Goal: Information Seeking & Learning: Learn about a topic

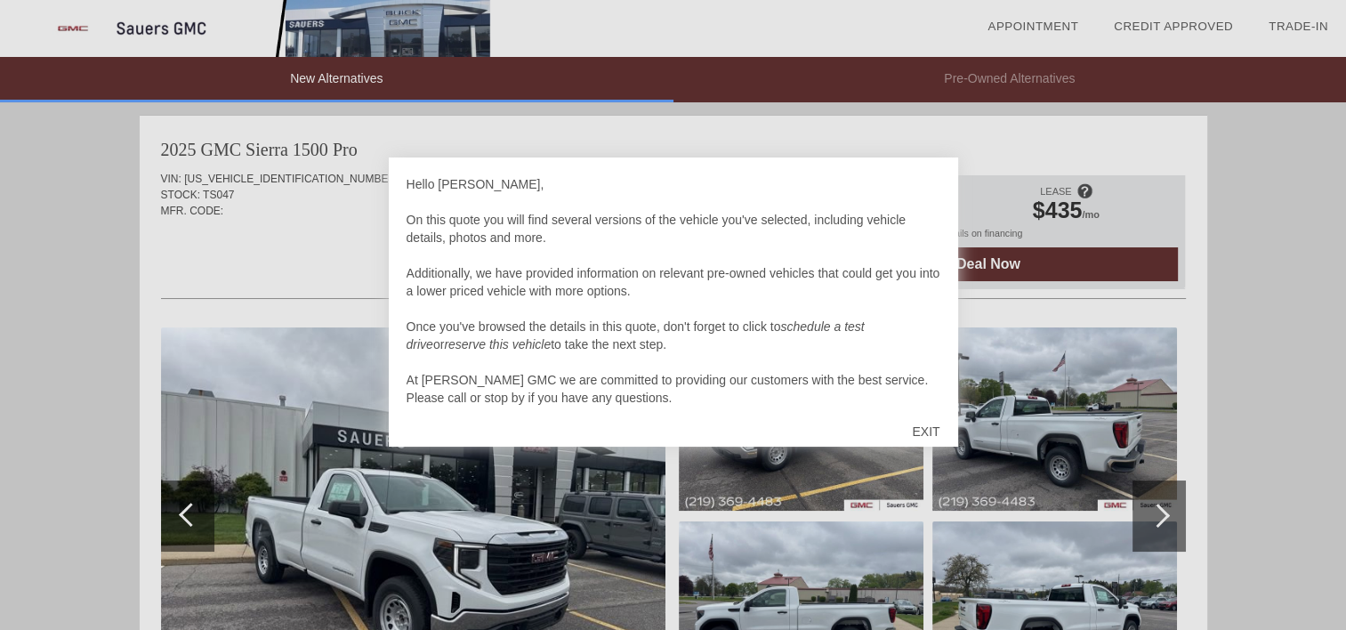
click at [923, 419] on div "EXIT" at bounding box center [925, 431] width 63 height 53
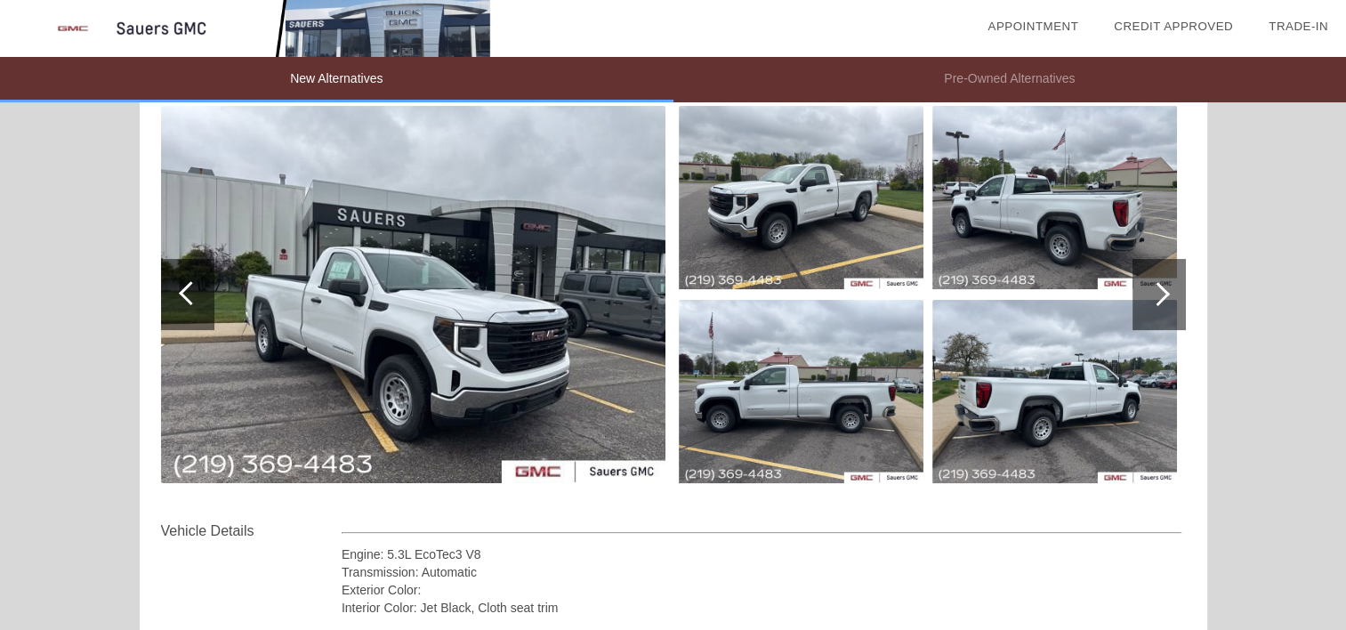
scroll to position [186, 0]
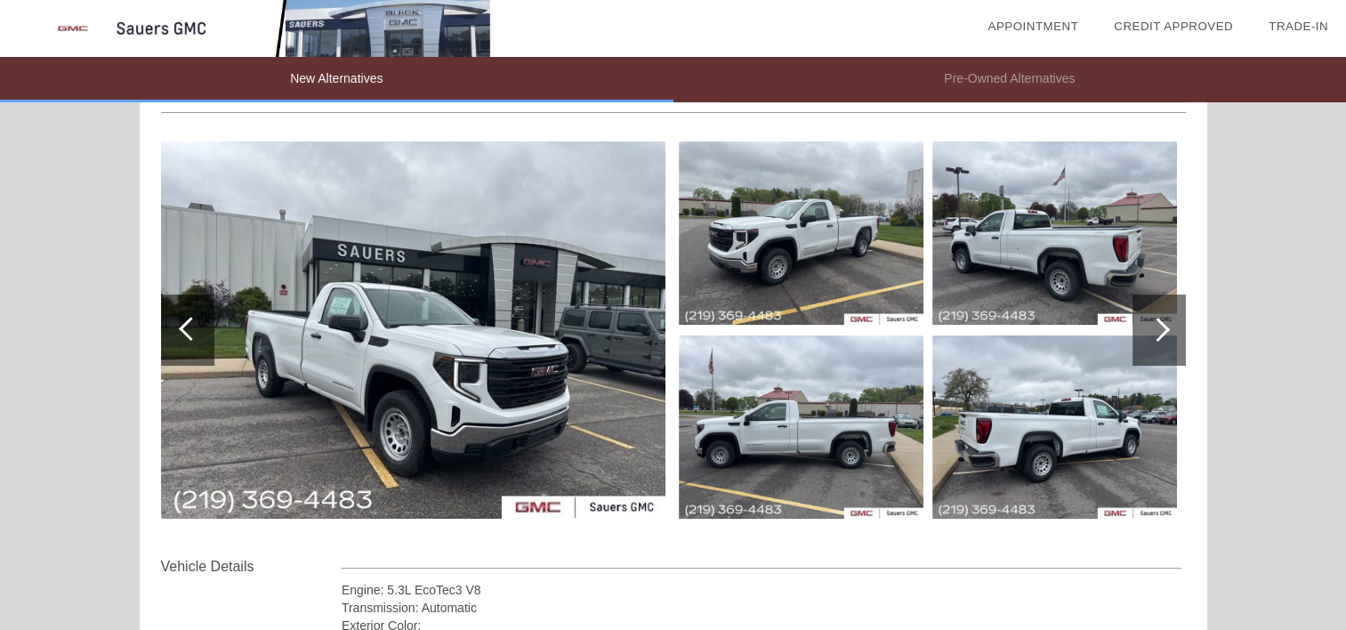
click at [810, 263] on img at bounding box center [801, 232] width 245 height 183
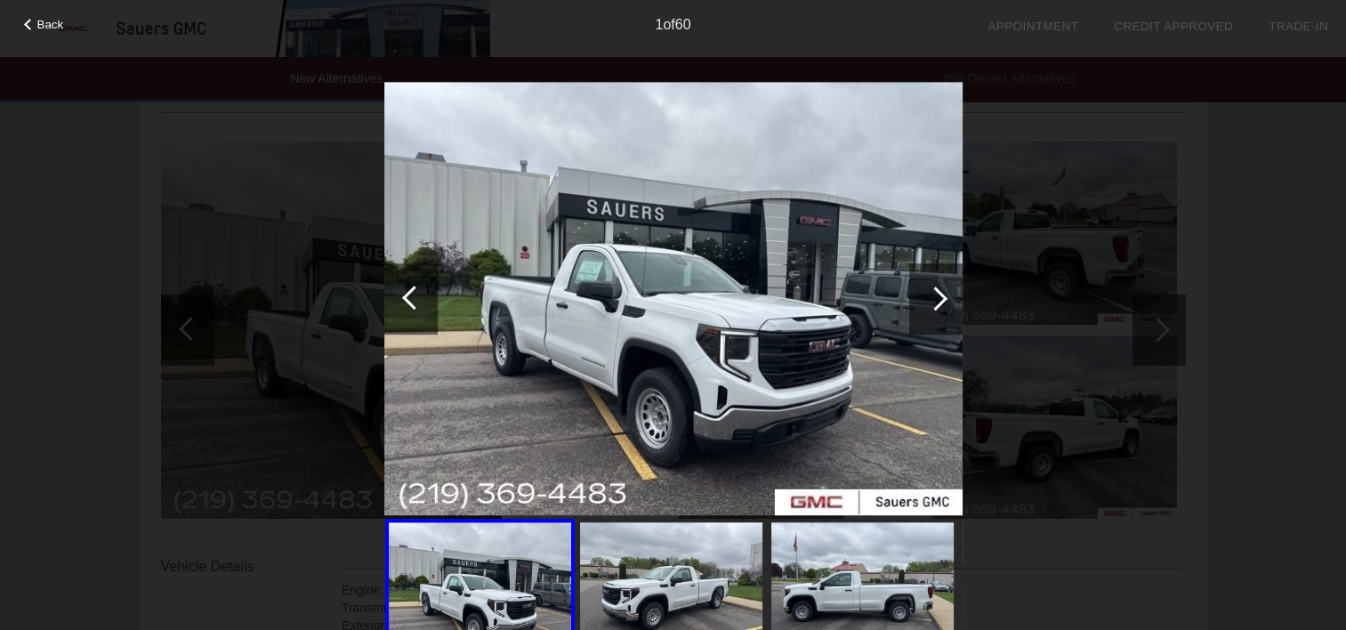
click at [944, 285] on div at bounding box center [935, 298] width 53 height 71
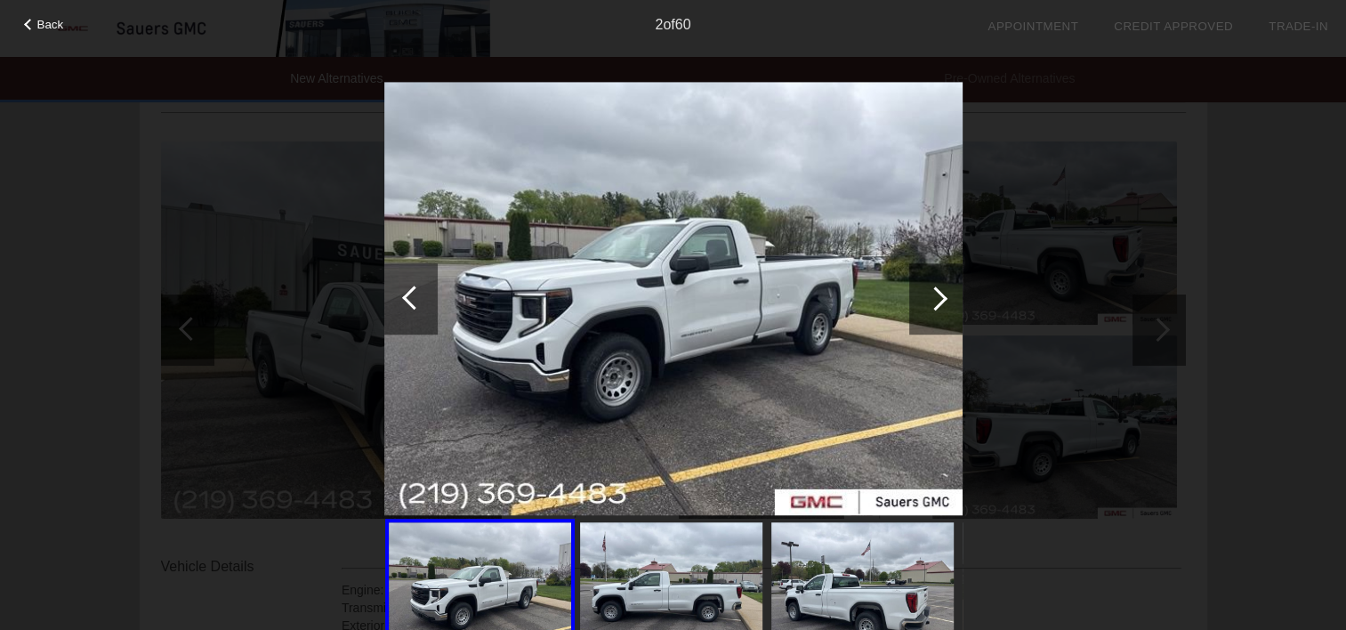
click at [941, 292] on div at bounding box center [936, 299] width 24 height 24
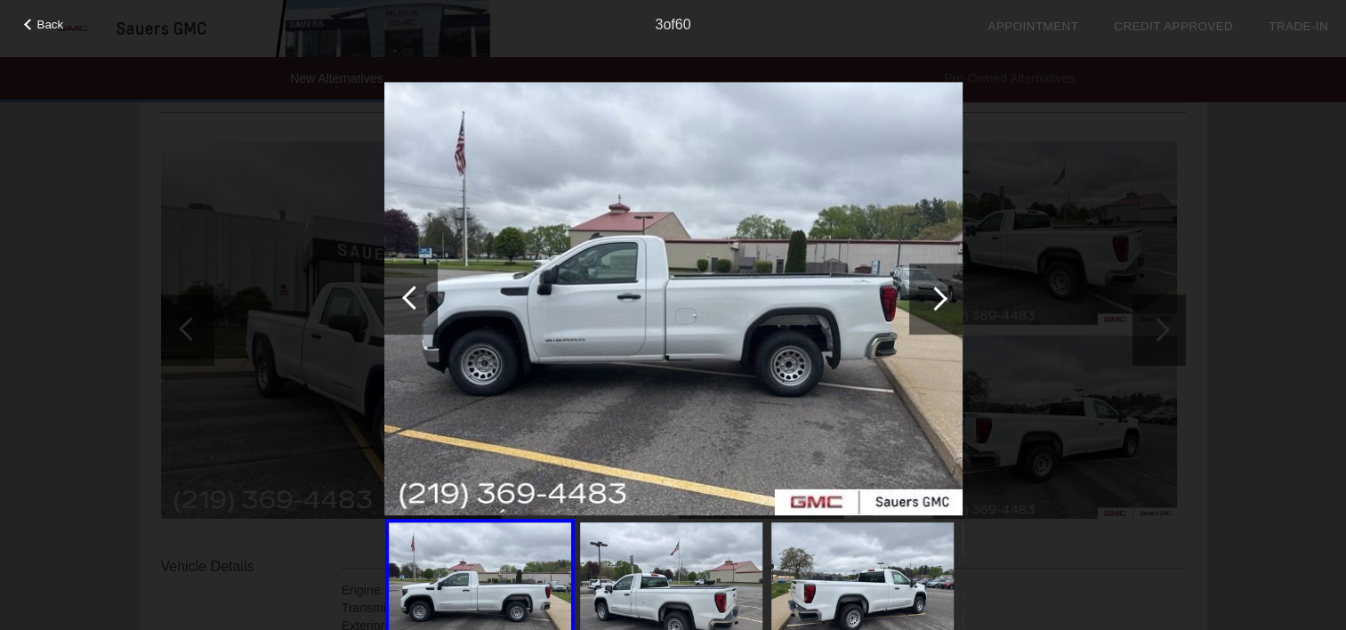
click at [941, 292] on div at bounding box center [936, 299] width 24 height 24
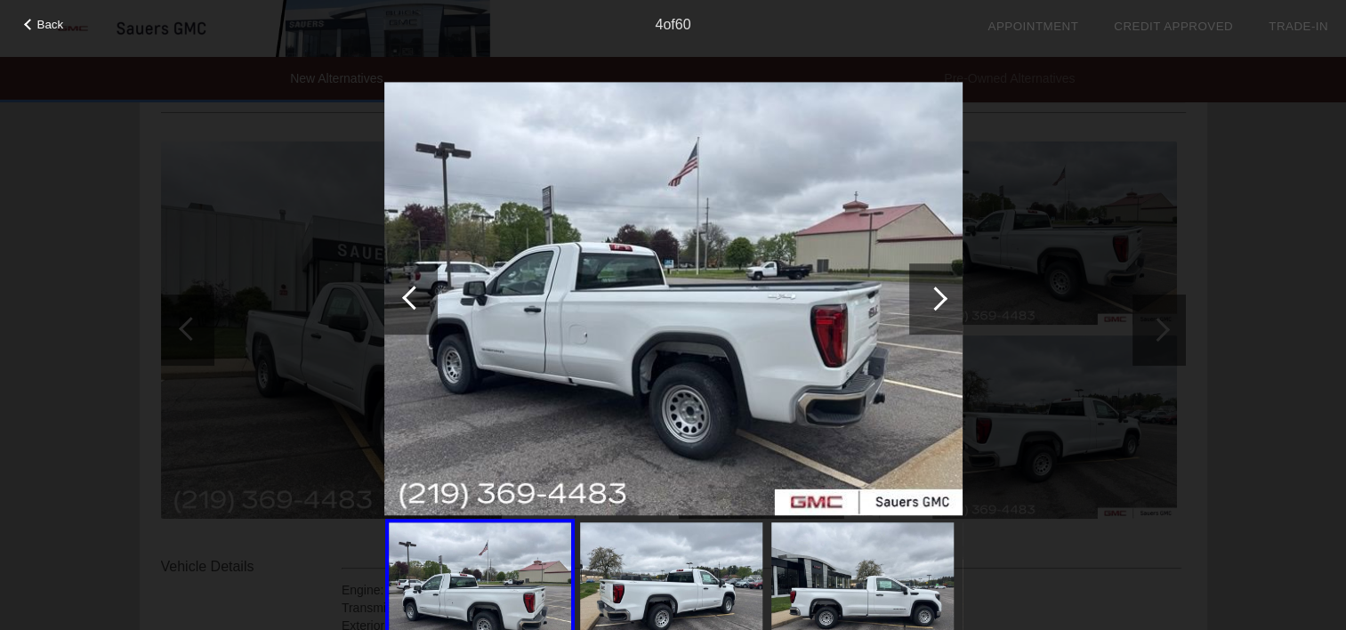
click at [941, 292] on div at bounding box center [936, 299] width 24 height 24
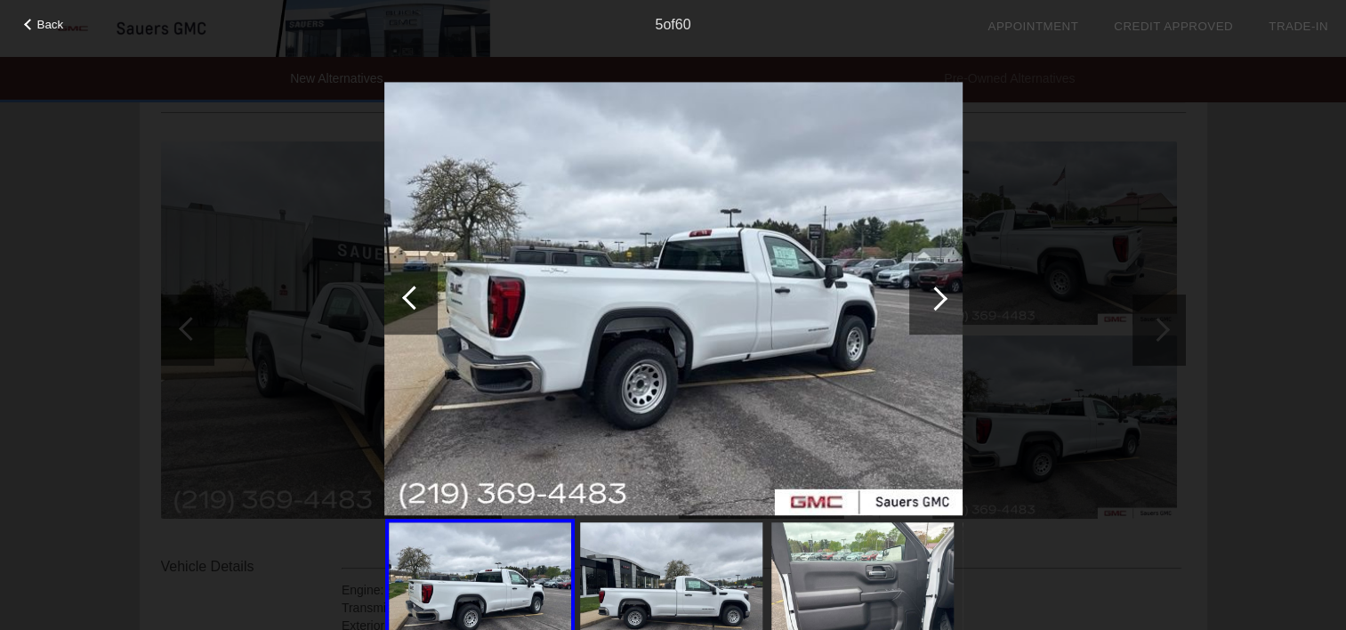
click at [941, 292] on div at bounding box center [936, 299] width 24 height 24
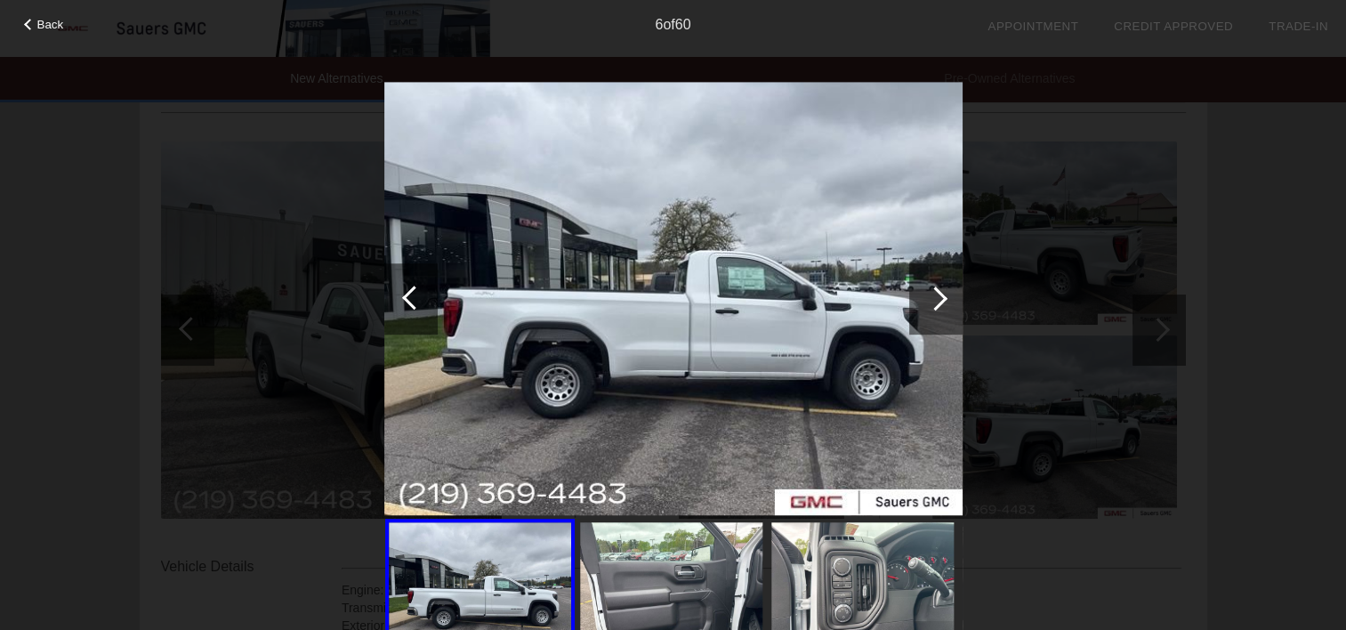
click at [941, 292] on div at bounding box center [936, 299] width 24 height 24
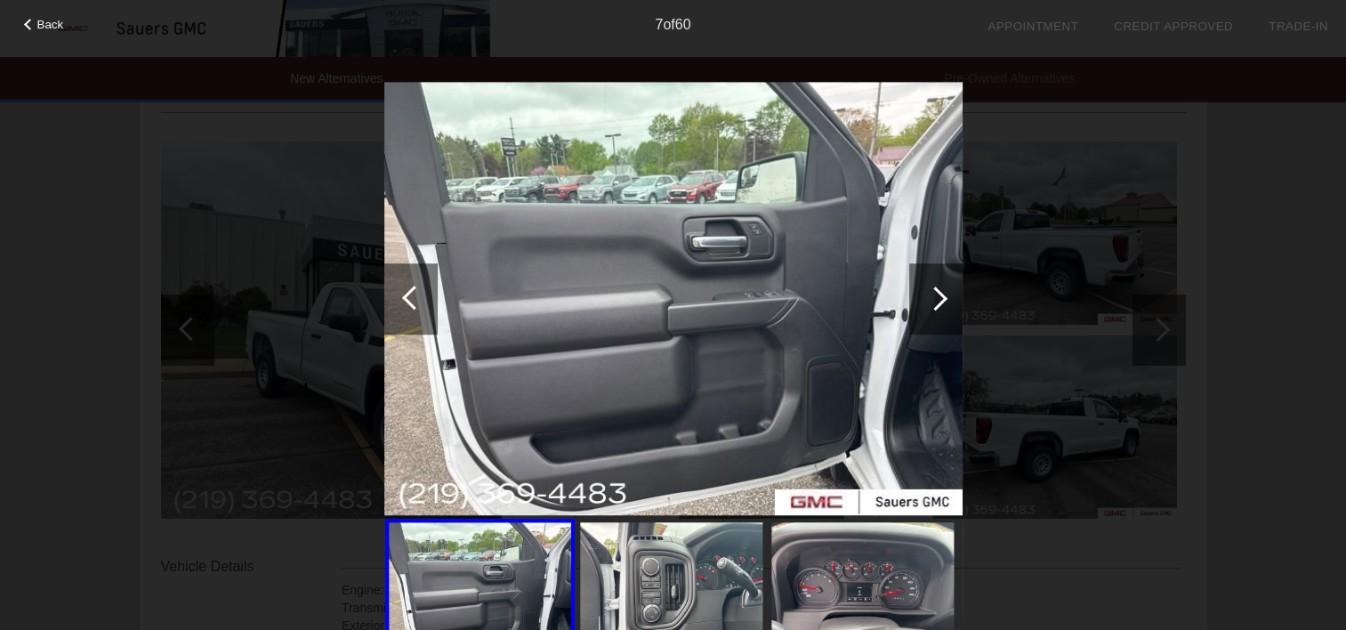
click at [941, 292] on div at bounding box center [936, 299] width 24 height 24
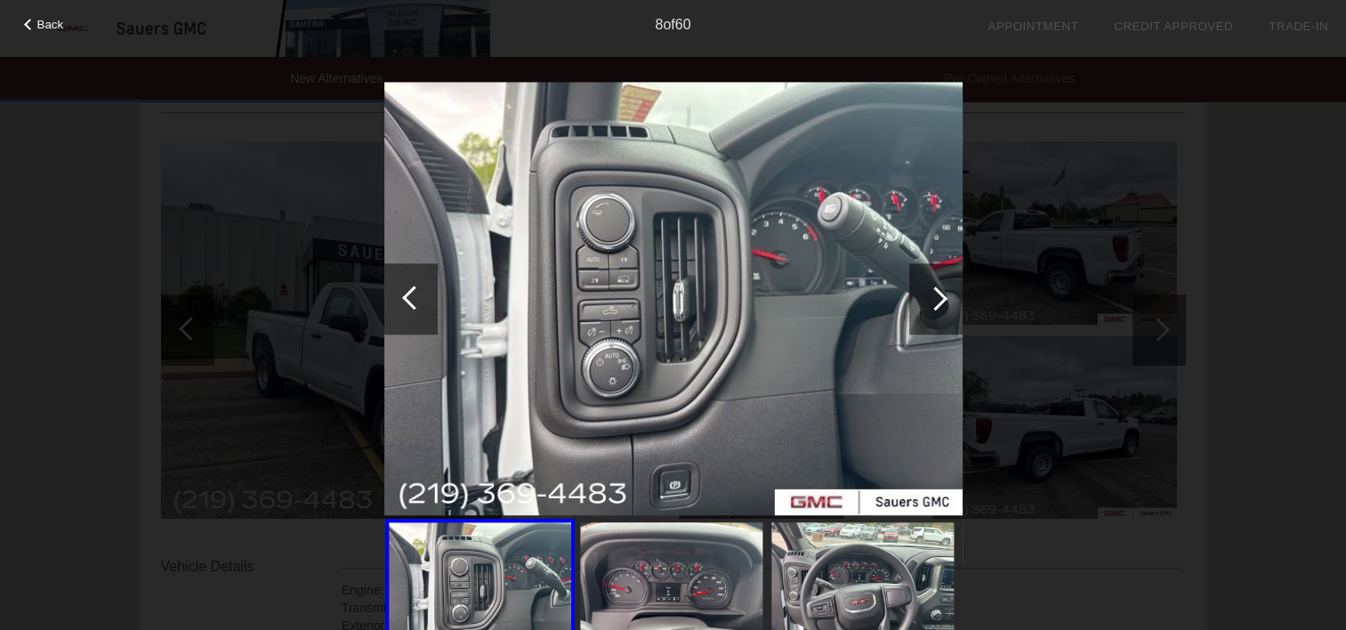
click at [941, 292] on div at bounding box center [936, 299] width 24 height 24
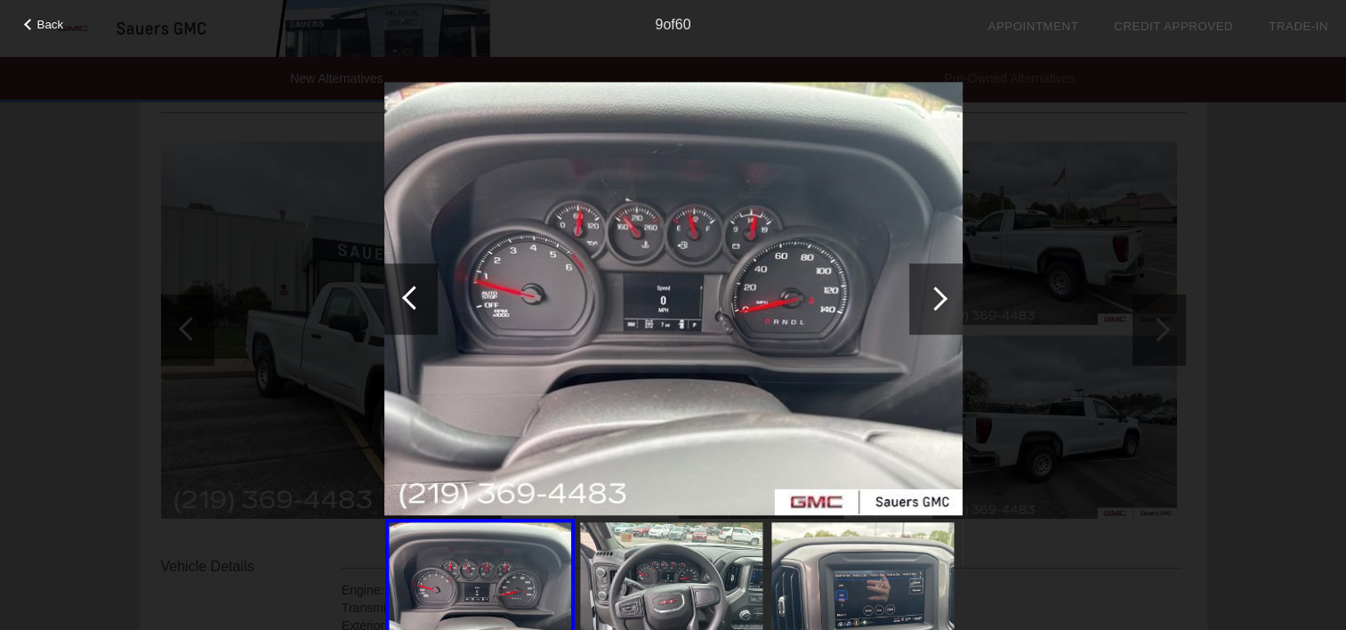
click at [941, 292] on div at bounding box center [936, 299] width 24 height 24
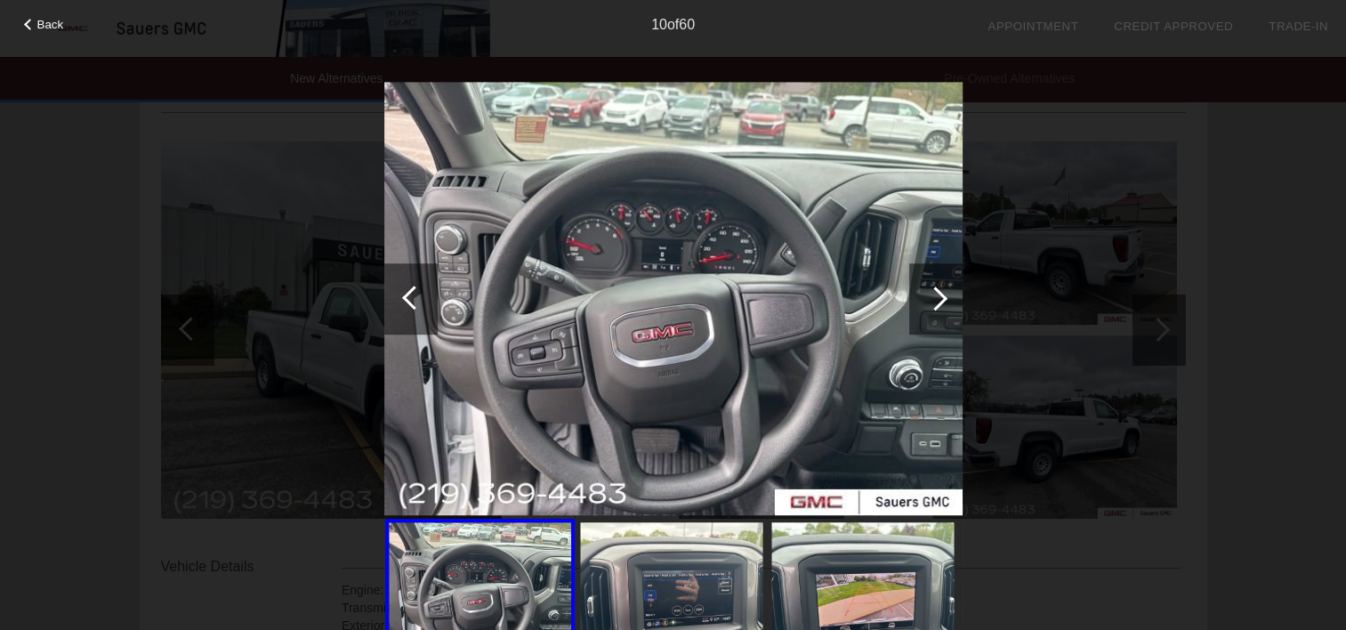
click at [941, 292] on div at bounding box center [936, 299] width 24 height 24
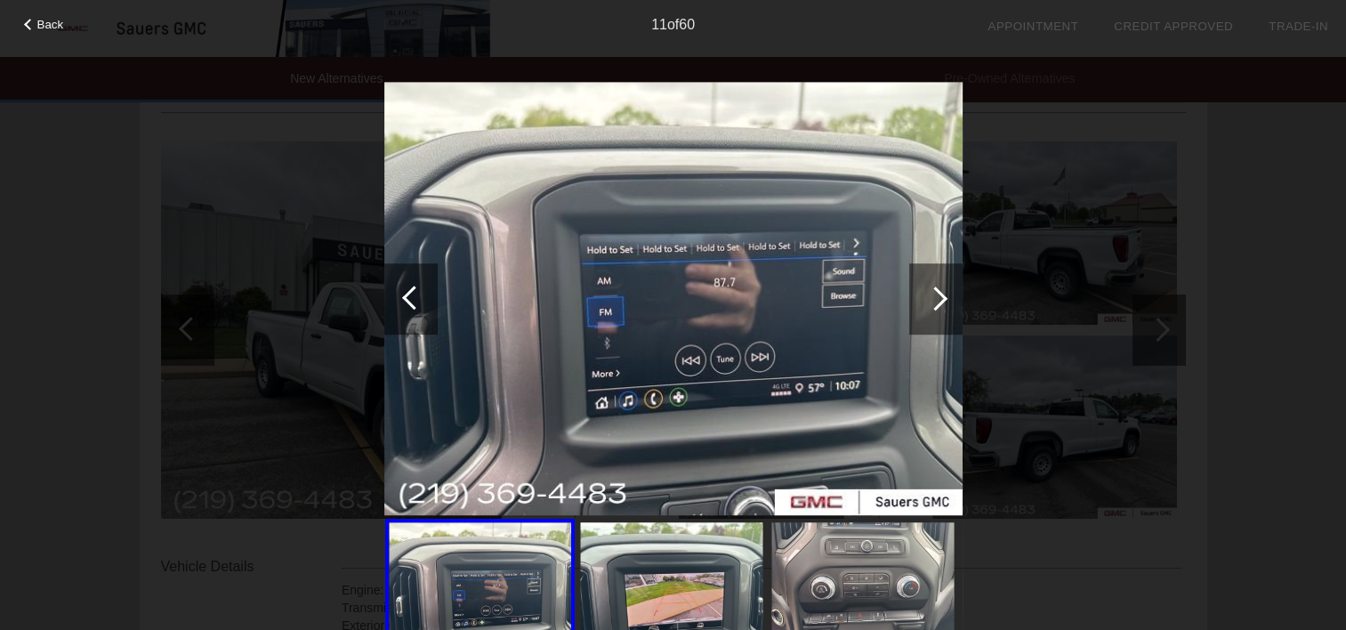
click at [941, 292] on div at bounding box center [936, 299] width 24 height 24
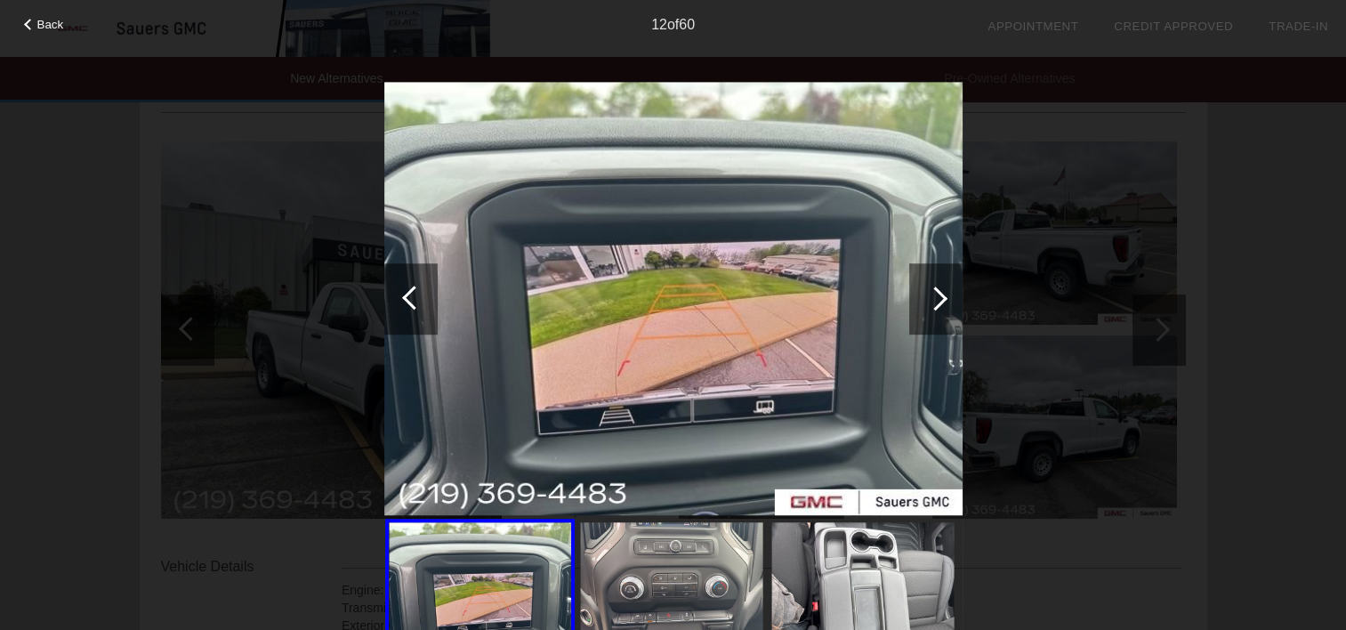
click at [941, 292] on div at bounding box center [936, 299] width 24 height 24
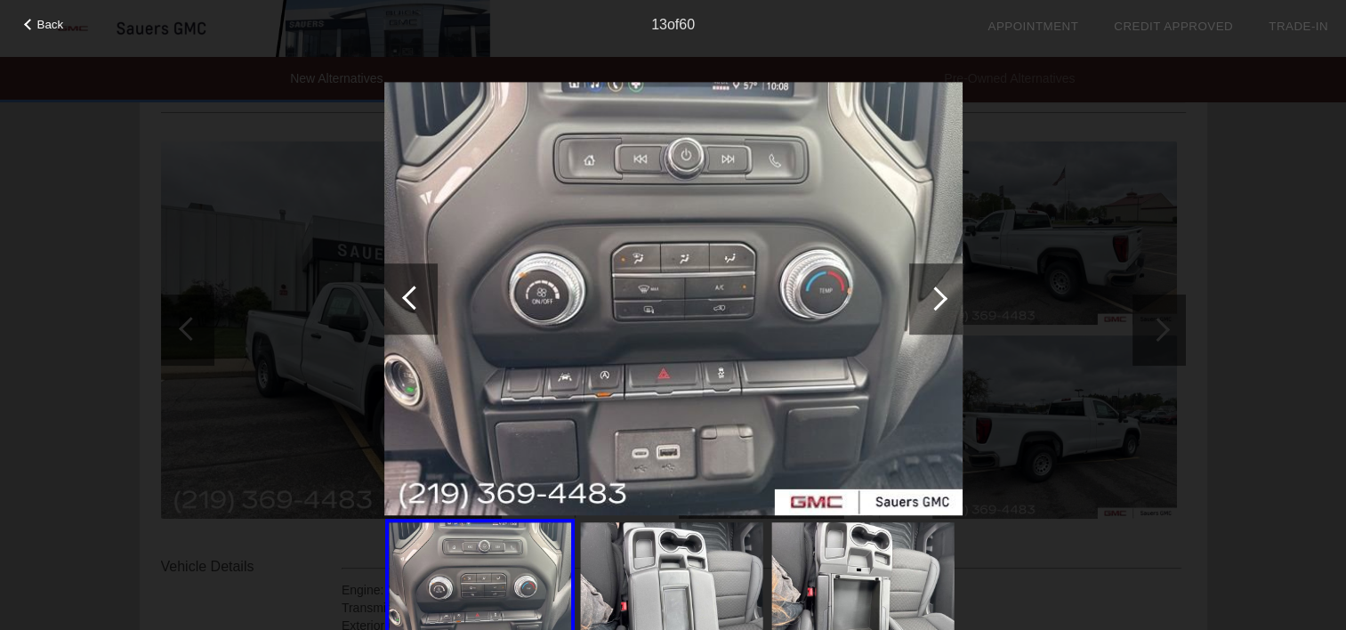
click at [941, 292] on div at bounding box center [936, 299] width 24 height 24
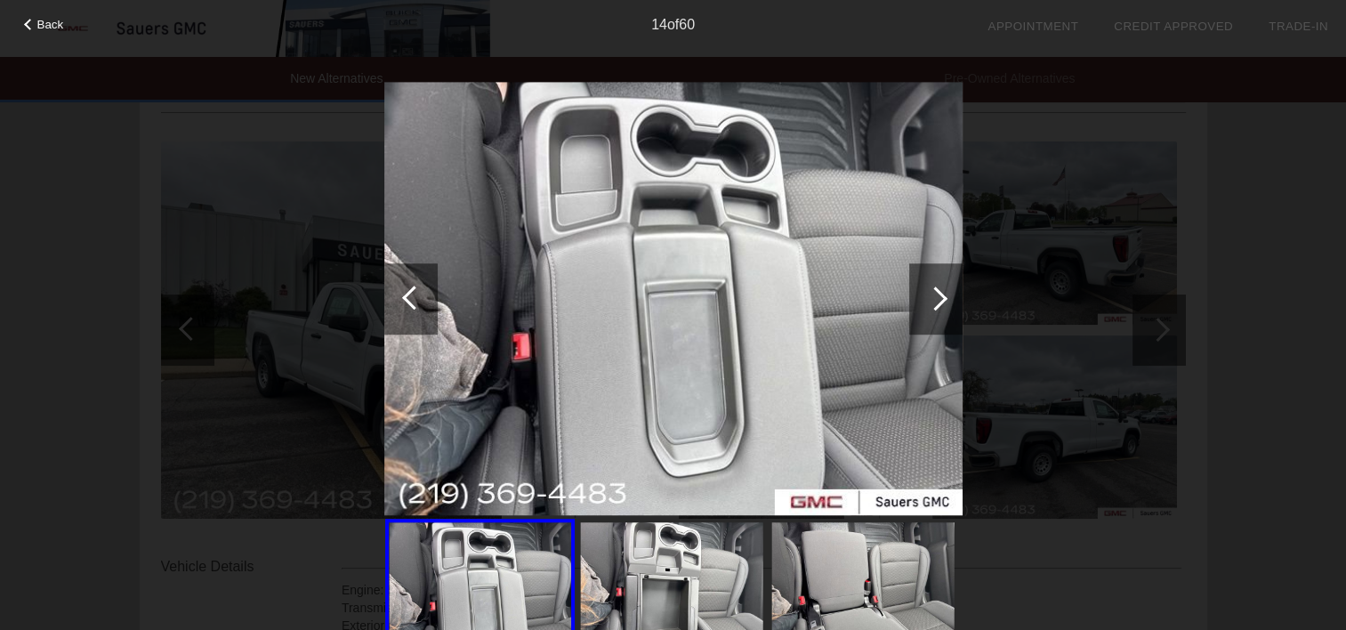
click at [941, 292] on div at bounding box center [936, 299] width 24 height 24
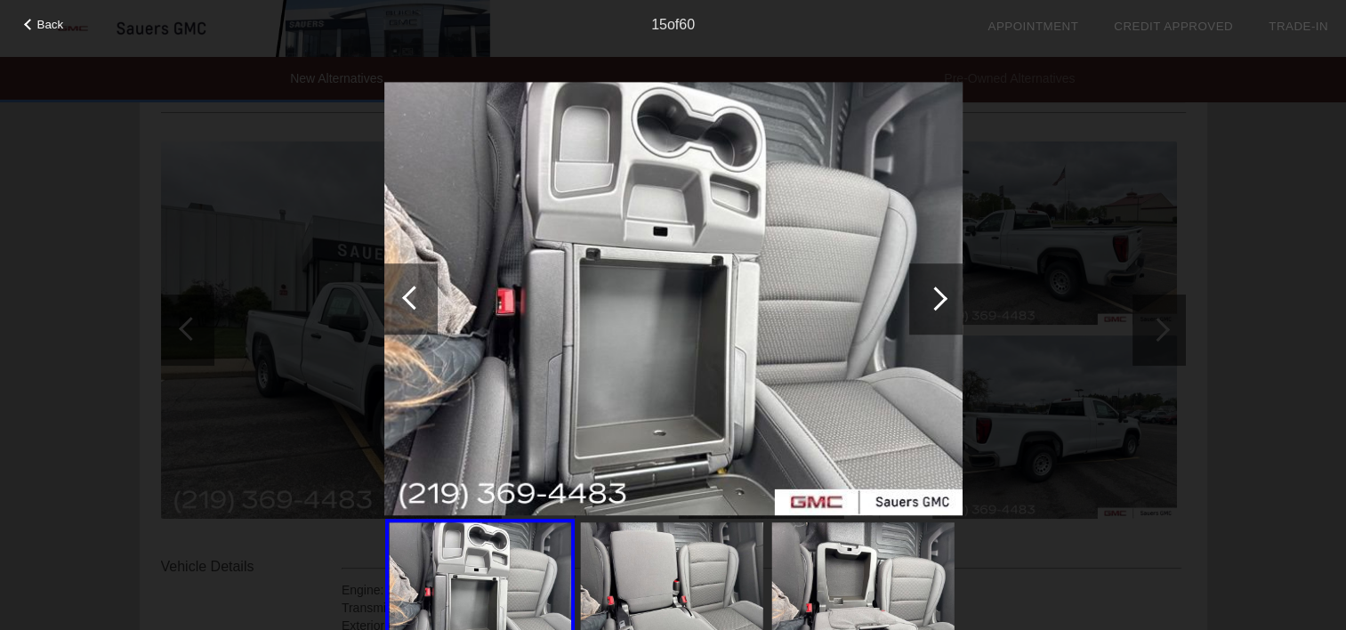
click at [941, 292] on div at bounding box center [936, 299] width 24 height 24
